Goal: Task Accomplishment & Management: Complete application form

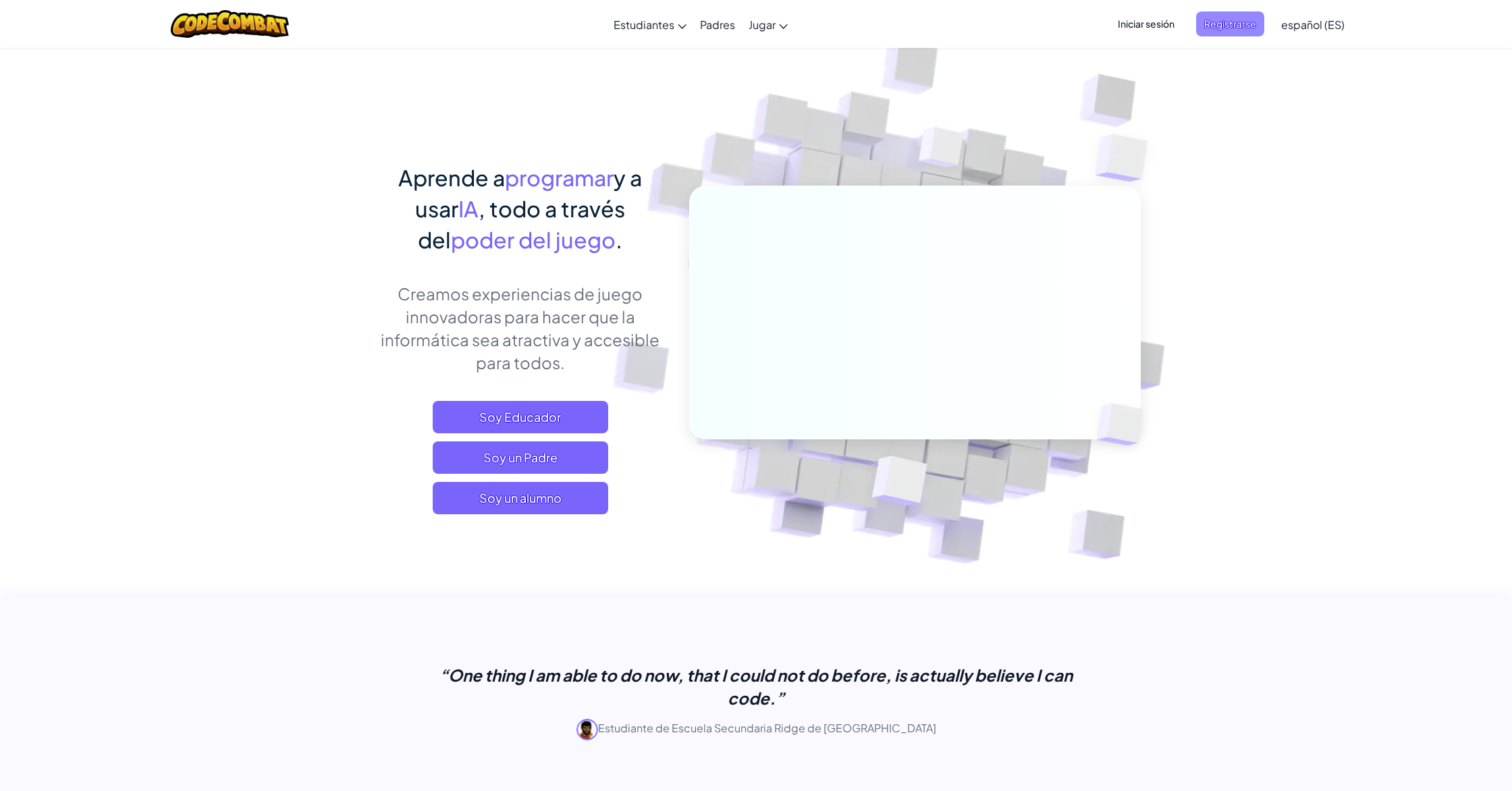
click at [1242, 31] on span "Registrarse" at bounding box center [1230, 24] width 68 height 25
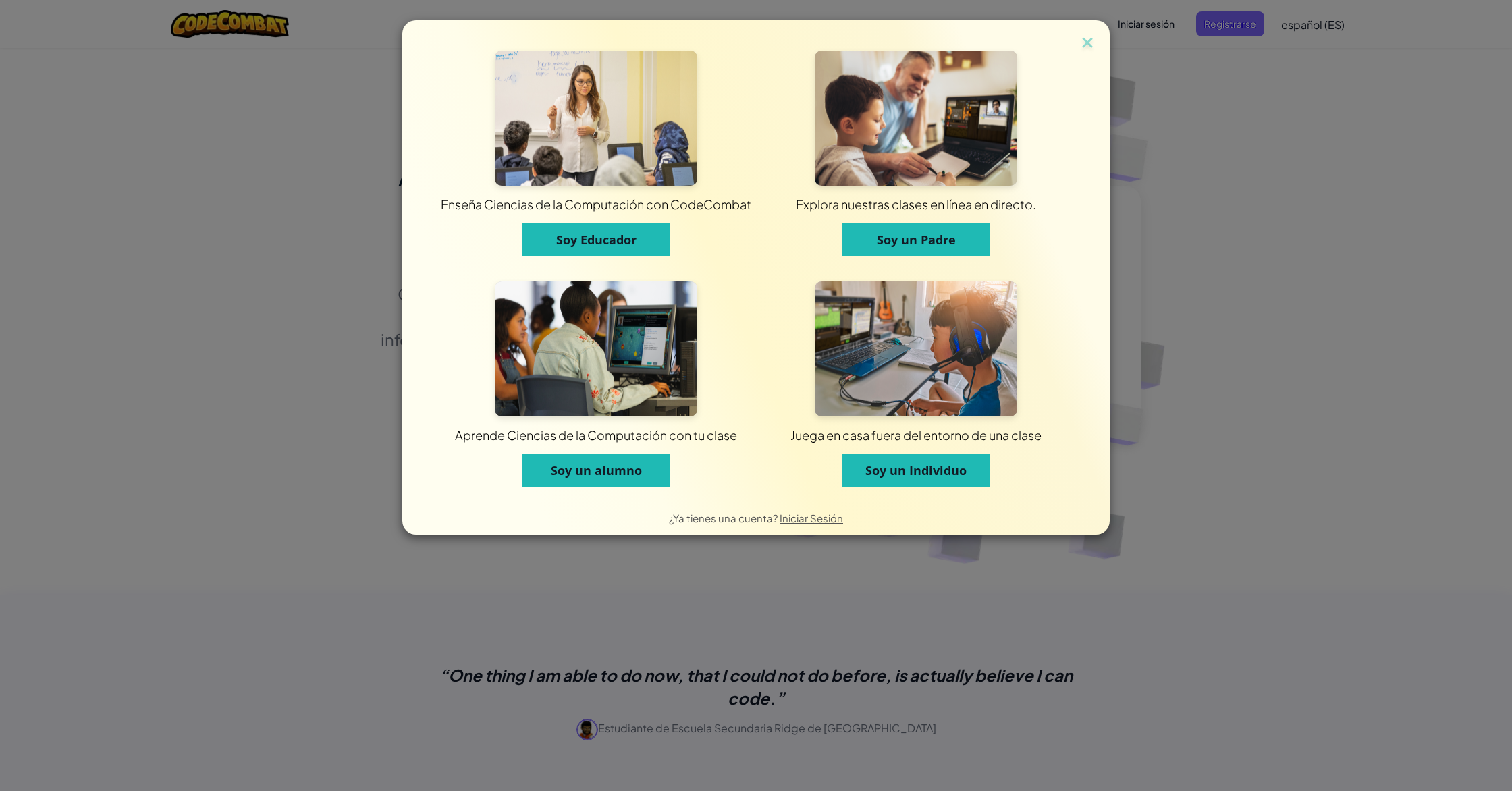
click at [622, 471] on span "Soy un alumno" at bounding box center [596, 470] width 91 height 16
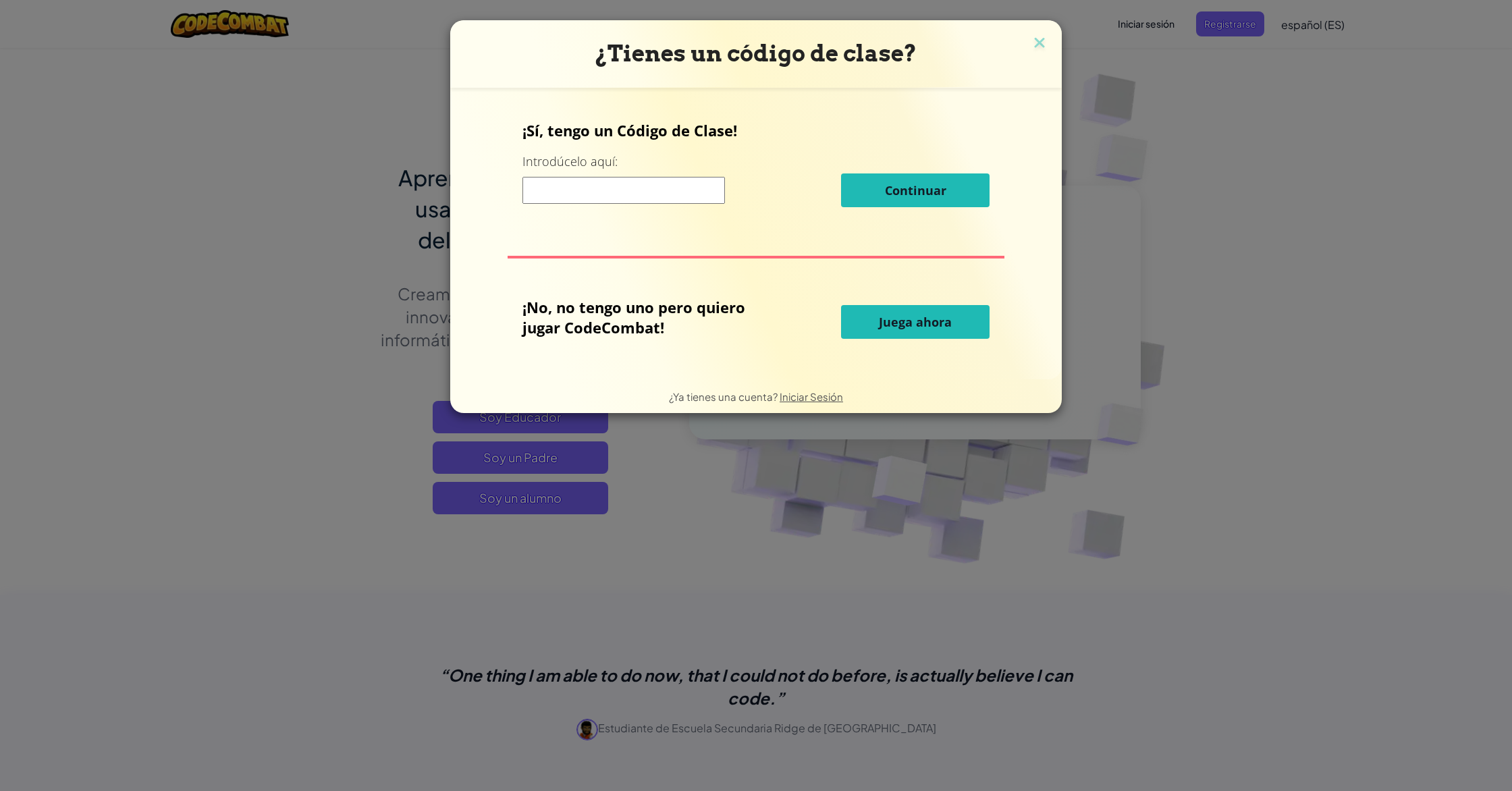
click at [602, 181] on input at bounding box center [623, 191] width 203 height 27
click at [603, 183] on input at bounding box center [623, 191] width 203 height 27
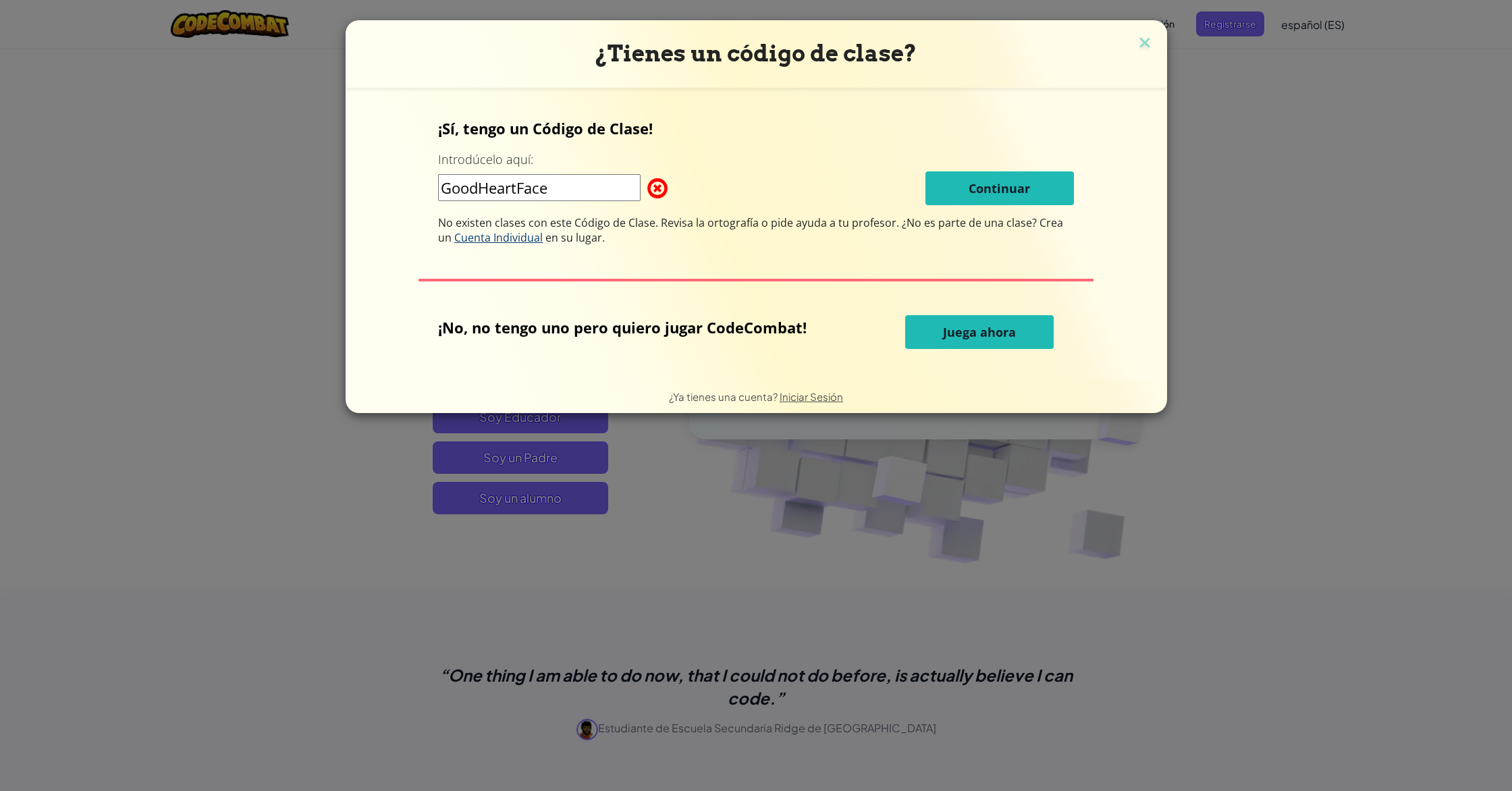
type input "GoodHeartFace"
click at [501, 236] on span "Cuenta Individual" at bounding box center [498, 237] width 88 height 15
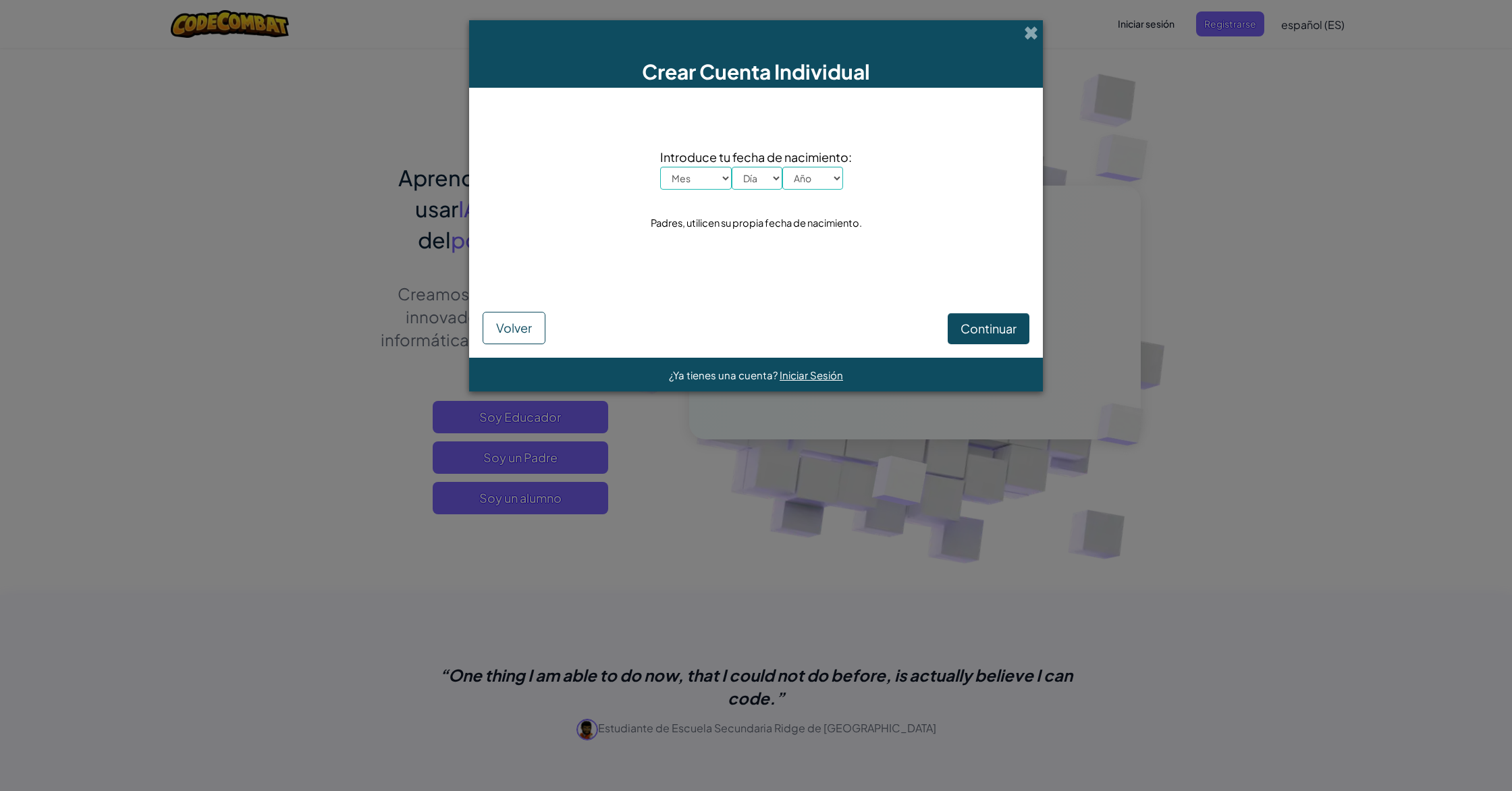
click at [705, 170] on select "Mes Enero Febrero Órdenes de marcha [PERSON_NAME] [PERSON_NAME] Octubre Noviemb…" at bounding box center [696, 178] width 72 height 23
select select "9"
click at [661, 167] on select "Mes Enero Febrero Órdenes de marcha [PERSON_NAME] [PERSON_NAME] Octubre Noviemb…" at bounding box center [696, 178] width 72 height 23
click at [771, 183] on select "Día 1 2 3 4 5 6 7 8 9 10 11 12 13 14 15 16 17 18 19 20 21 22 23 24 25 26 27 28 …" at bounding box center [757, 178] width 51 height 23
select select "5"
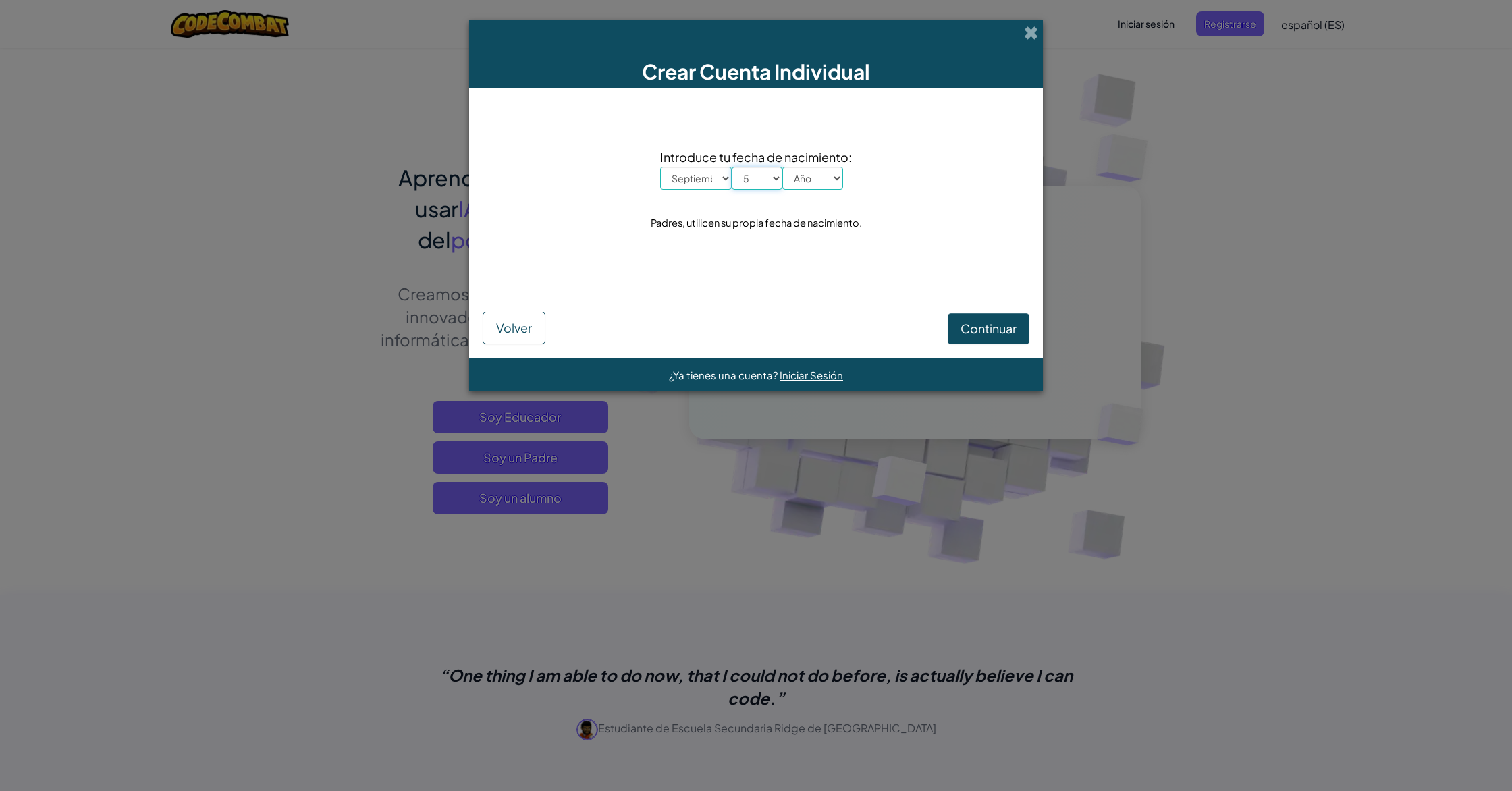
click at [731, 167] on select "Día 1 2 3 4 5 6 7 8 9 10 11 12 13 14 15 16 17 18 19 20 21 22 23 24 25 26 27 28 …" at bounding box center [757, 178] width 51 height 23
click at [833, 179] on select "Año 2025 2024 2023 2022 2021 2020 2019 2018 2017 2016 2015 2014 2013 2012 2011 …" at bounding box center [812, 178] width 61 height 23
select select "2013"
click at [782, 167] on select "Año 2025 2024 2023 2022 2021 2020 2019 2018 2017 2016 2015 2014 2013 2012 2011 …" at bounding box center [812, 178] width 61 height 23
click at [502, 332] on span "Volver" at bounding box center [513, 327] width 35 height 15
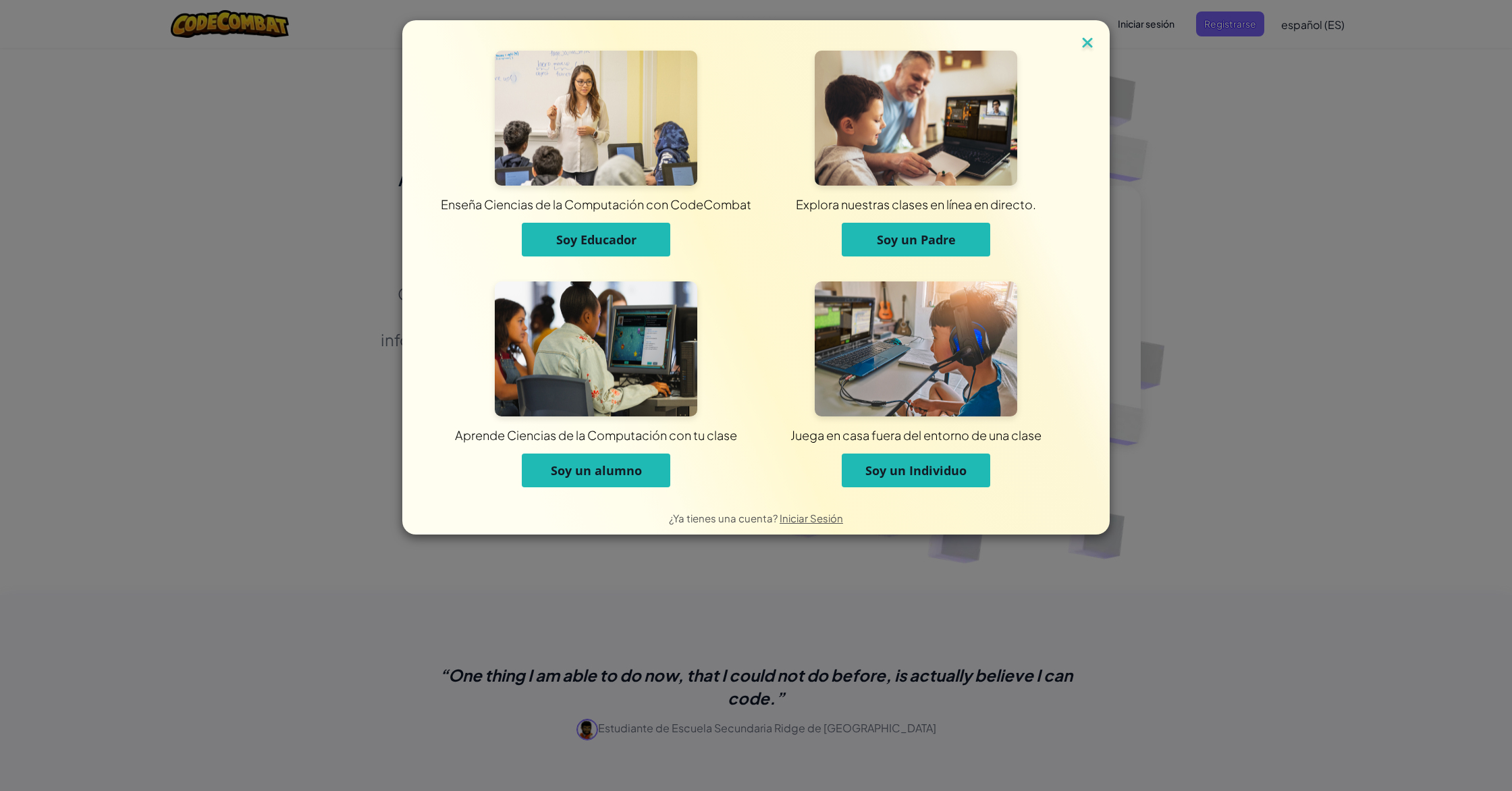
click at [1091, 41] on img at bounding box center [1087, 44] width 17 height 20
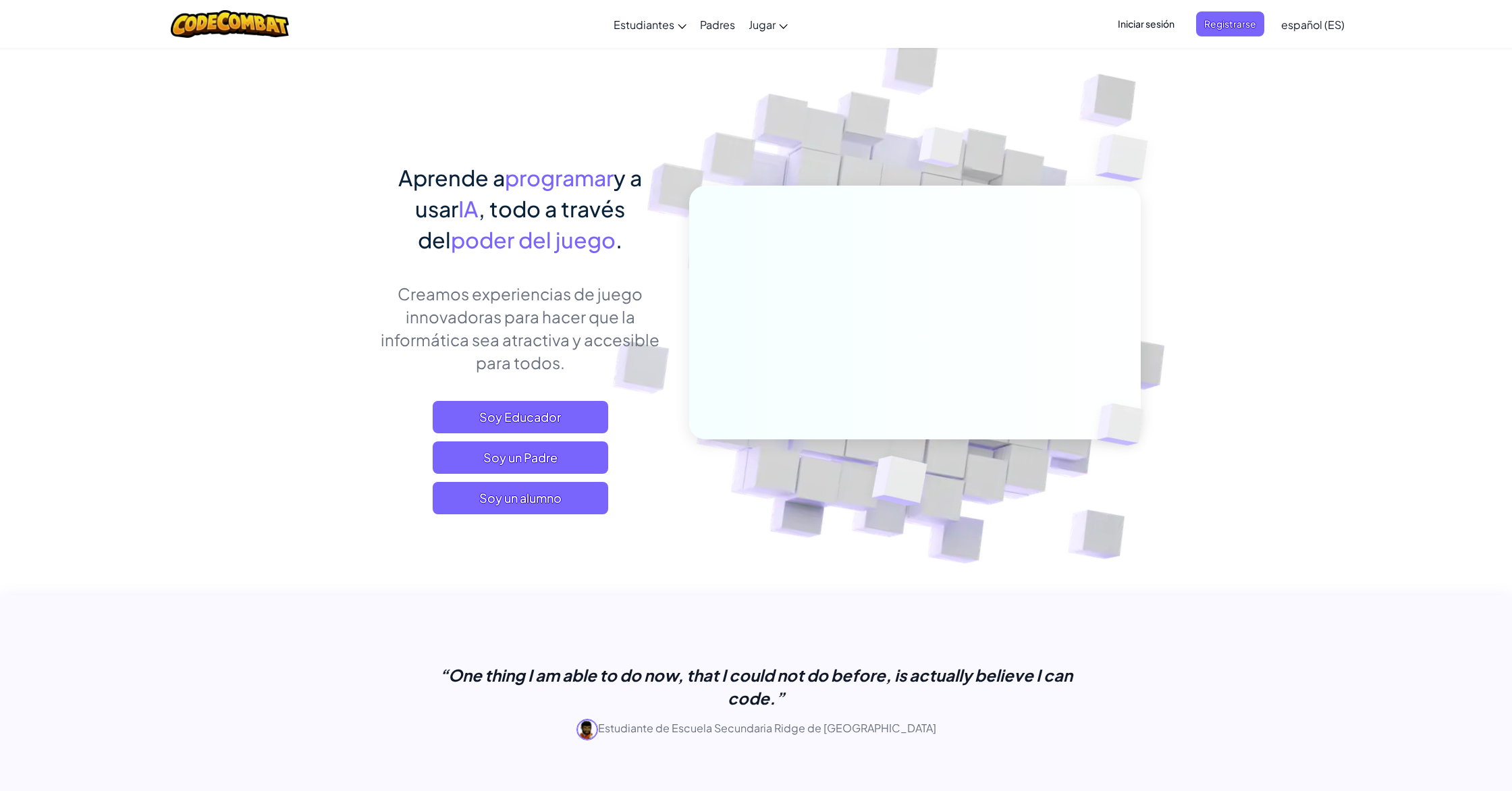
click at [1163, 25] on span "Iniciar sesión" at bounding box center [1147, 24] width 73 height 25
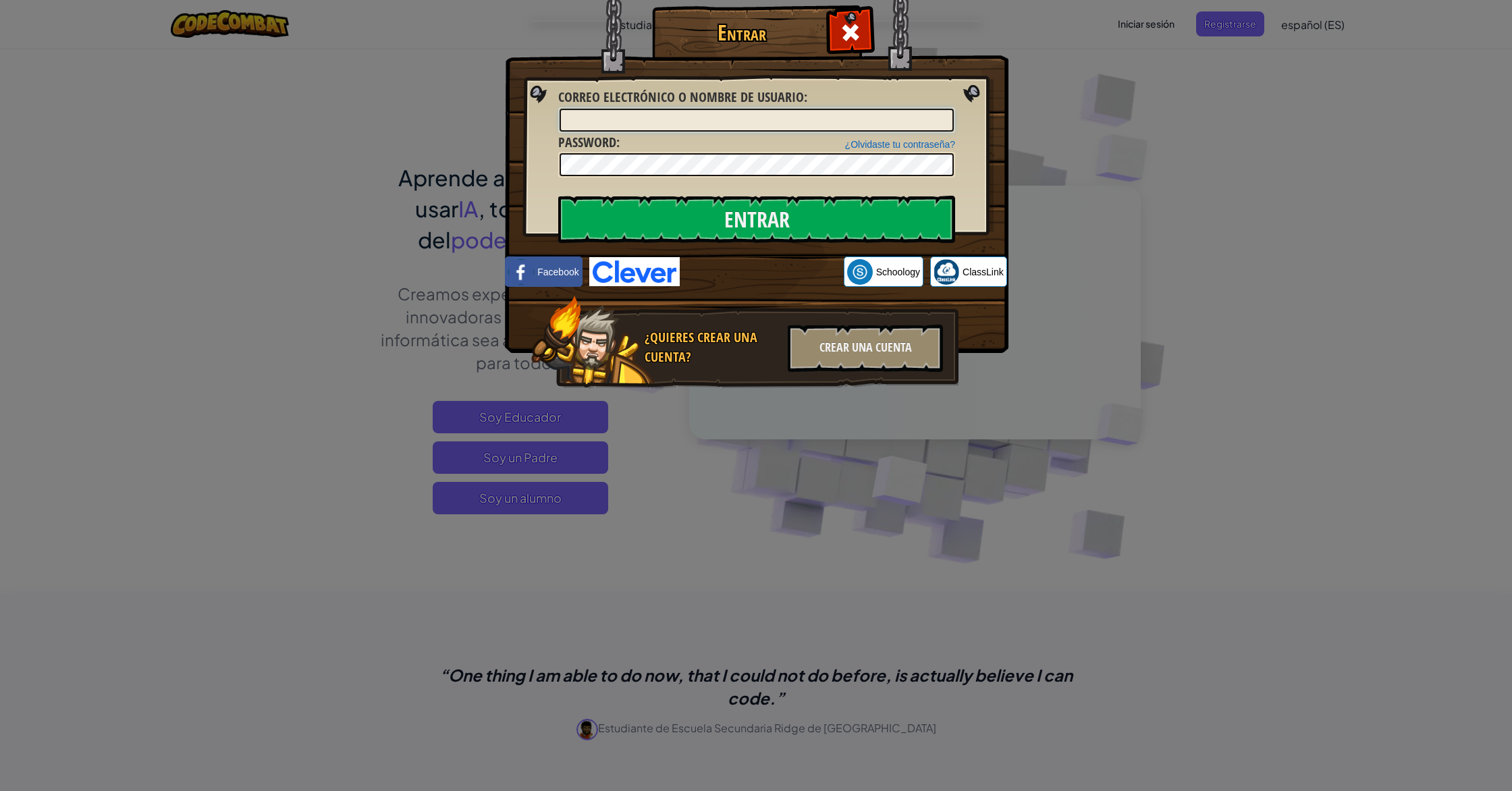
click at [632, 112] on input "Correo electrónico o nombre de usuario :" at bounding box center [757, 120] width 394 height 23
click at [383, 119] on div "Entrar Error desconocido. Correo electrónico o nombre de usuario : ¿Olvidaste t…" at bounding box center [756, 395] width 1512 height 791
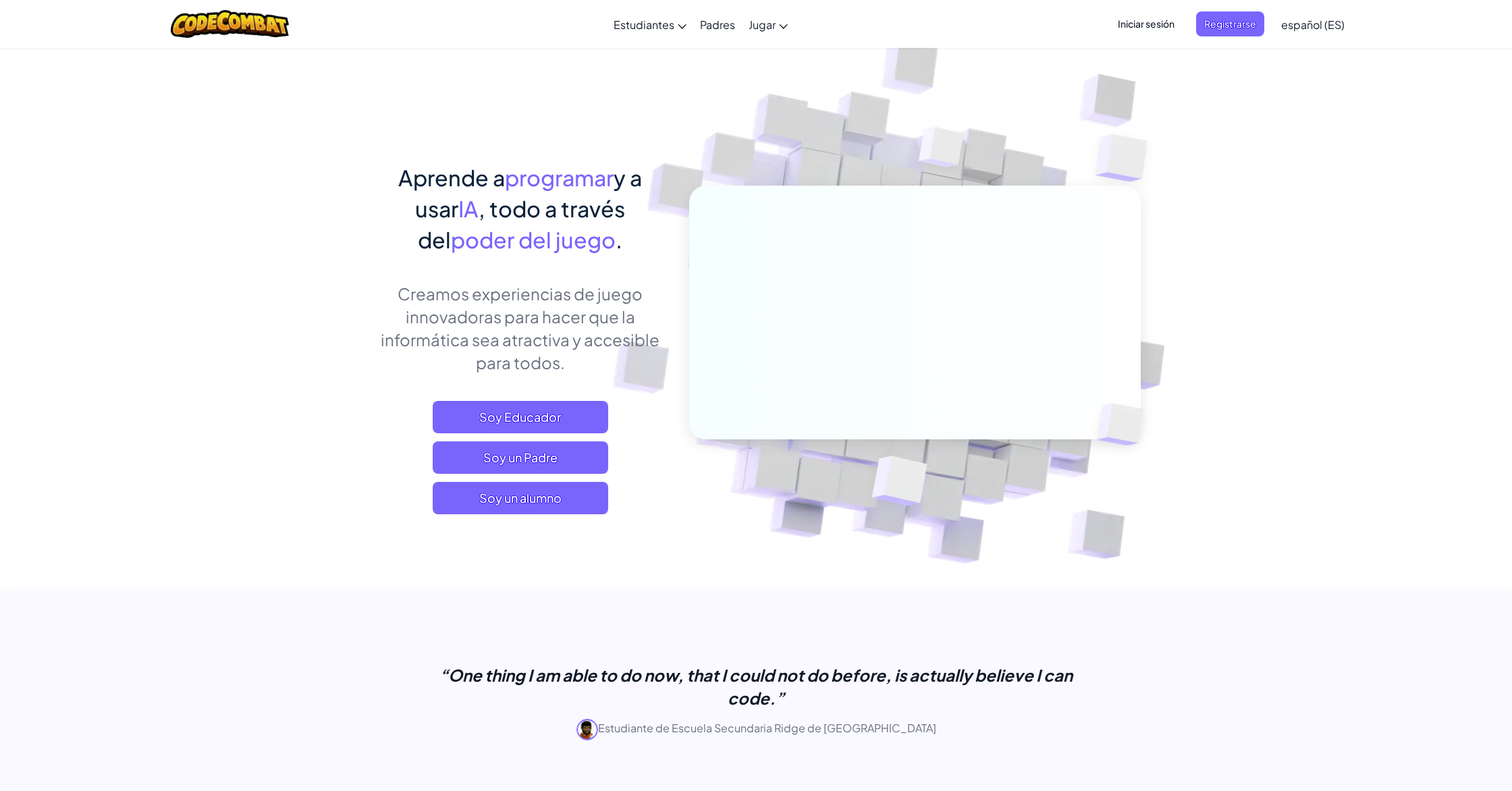
click at [1152, 27] on span "Iniciar sesión" at bounding box center [1147, 24] width 73 height 25
